Goal: Task Accomplishment & Management: Manage account settings

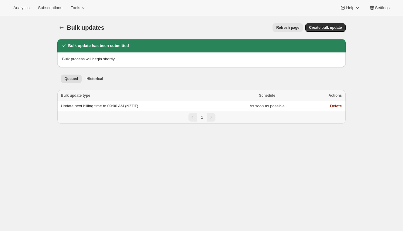
click at [55, 13] on div "Analytics Subscriptions Tools Help Settings" at bounding box center [201, 8] width 403 height 16
click at [55, 9] on span "Subscriptions" at bounding box center [50, 7] width 24 height 5
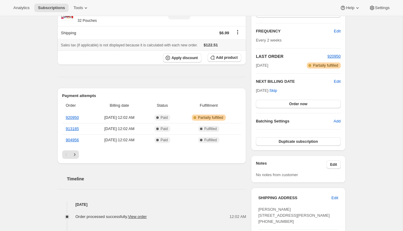
scroll to position [99, 0]
click at [374, 11] on button "Settings" at bounding box center [379, 8] width 28 height 8
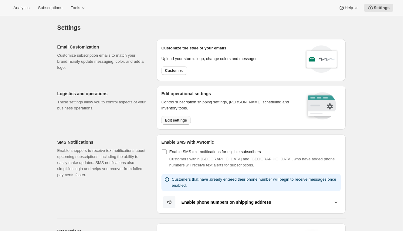
click at [182, 119] on span "Edit settings" at bounding box center [176, 120] width 22 height 5
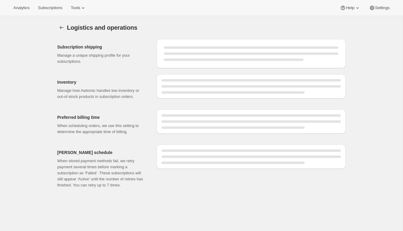
select select "03:00"
select select "DAY"
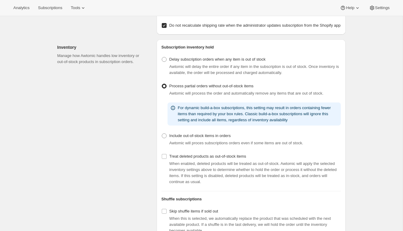
scroll to position [100, 0]
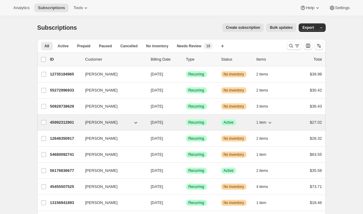
click at [57, 121] on p "45992312901" at bounding box center [65, 122] width 30 height 6
